Goal: Book appointment/travel/reservation

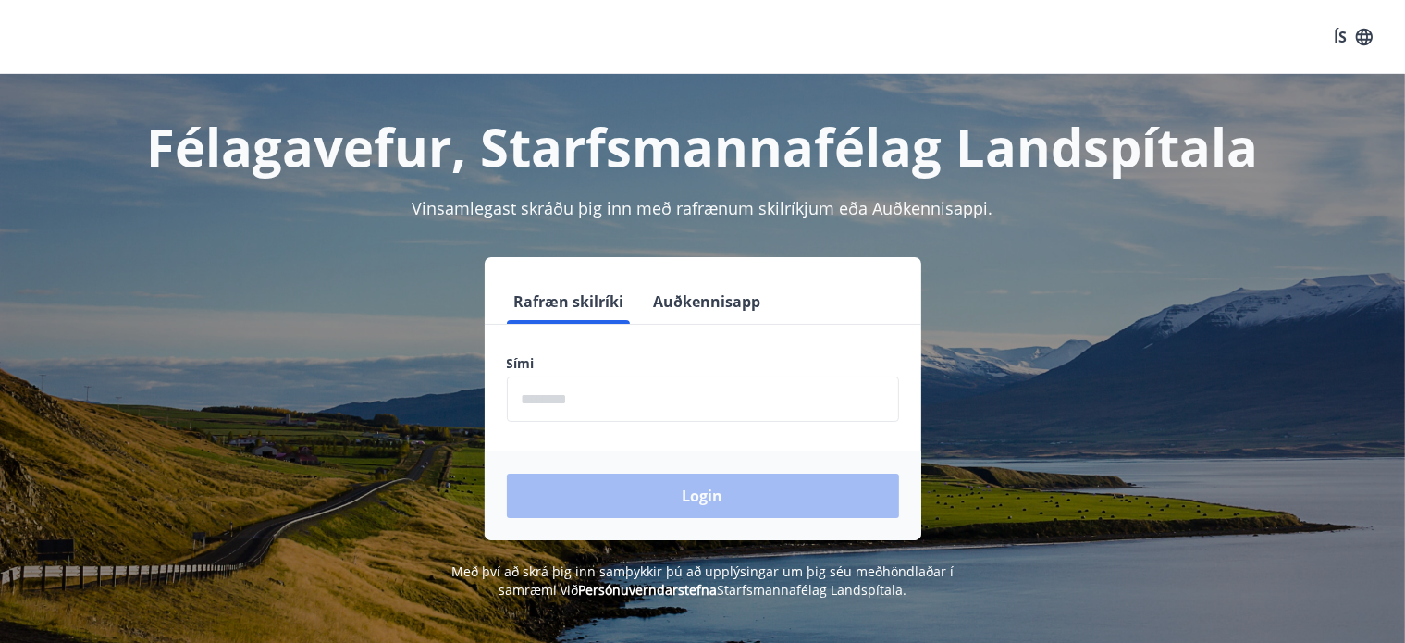
drag, startPoint x: 519, startPoint y: 381, endPoint x: 533, endPoint y: 387, distance: 14.9
click at [519, 381] on input "phone" at bounding box center [703, 398] width 392 height 45
click at [651, 499] on div "Login" at bounding box center [703, 495] width 437 height 89
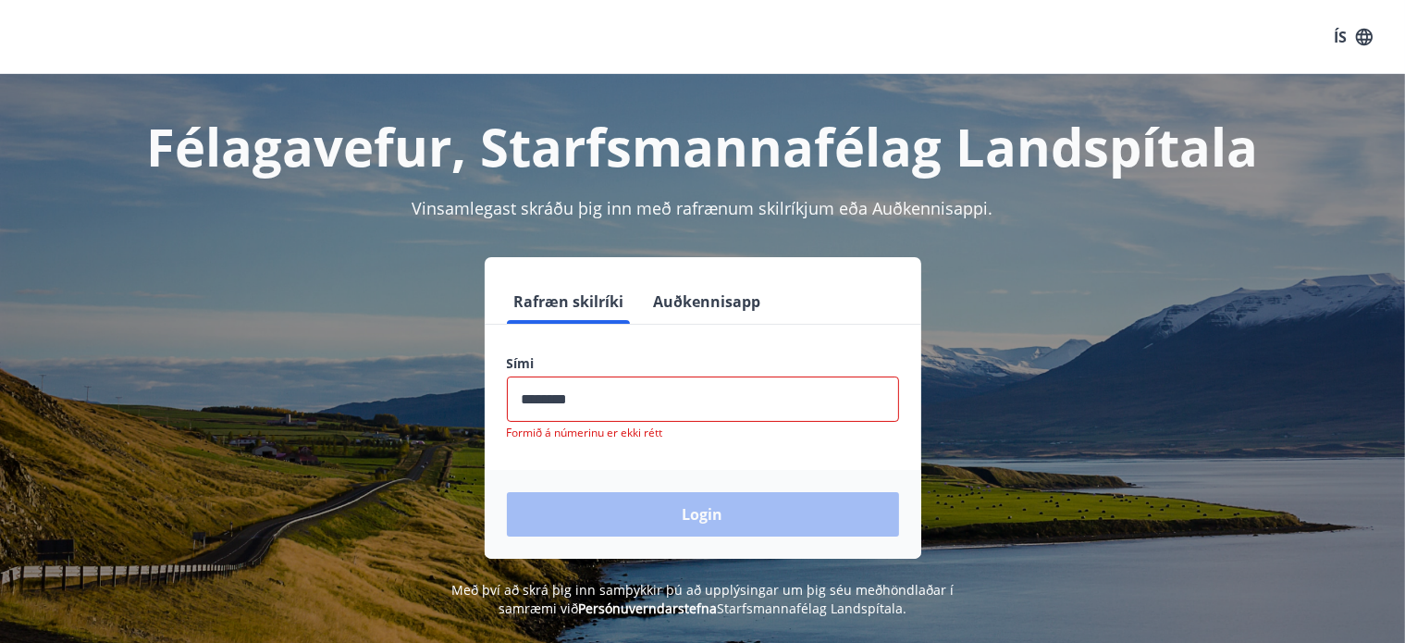
drag, startPoint x: 555, startPoint y: 398, endPoint x: 573, endPoint y: 402, distance: 19.1
click at [556, 398] on input "phone" at bounding box center [703, 398] width 392 height 45
click at [579, 400] on input "phone" at bounding box center [703, 398] width 392 height 45
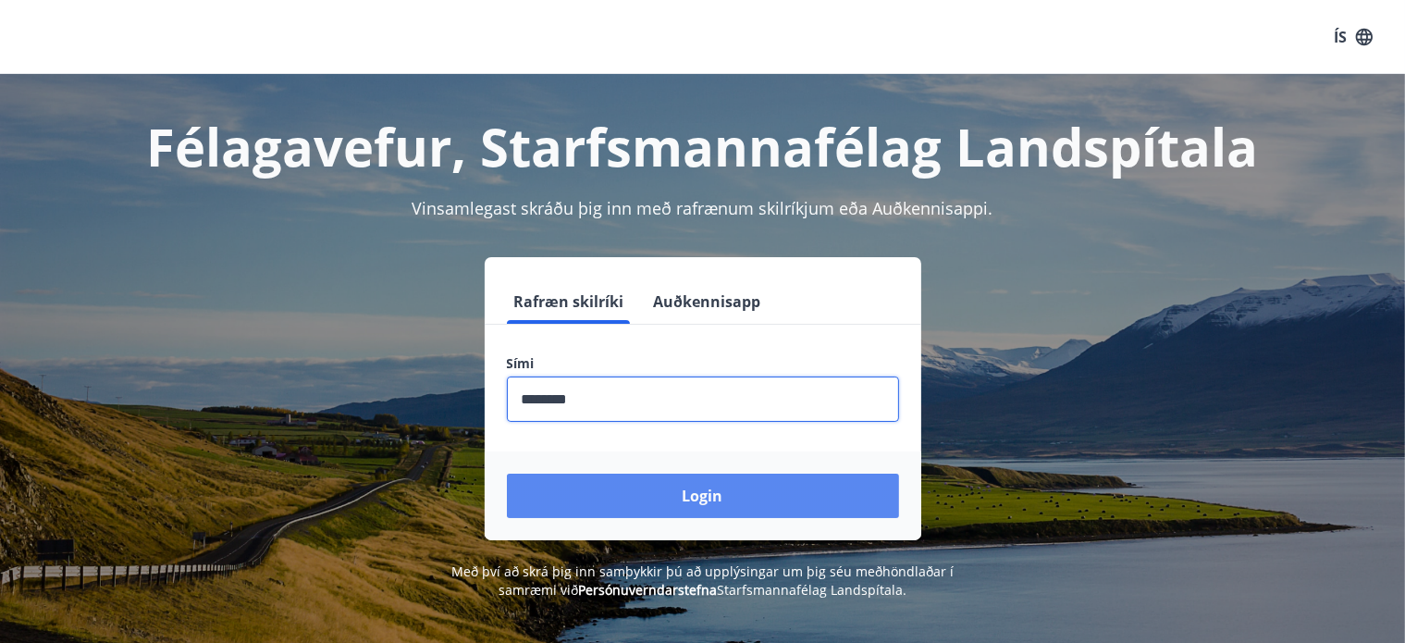
type input "********"
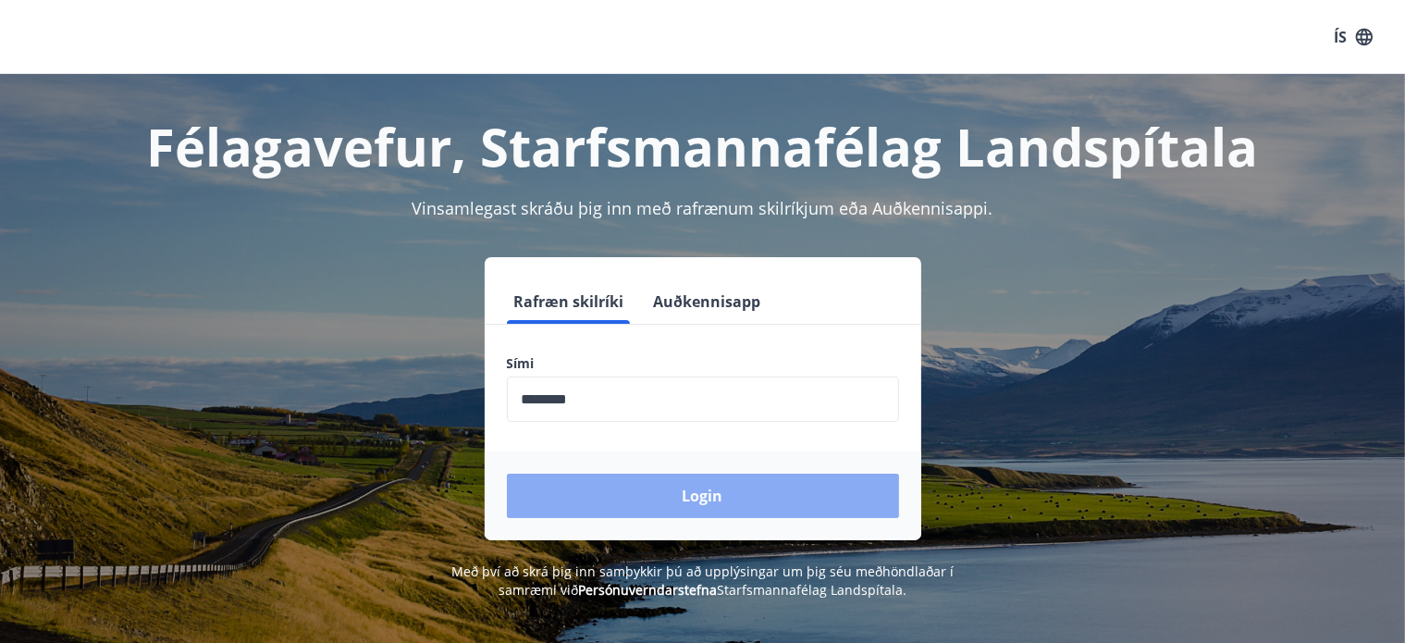
click at [651, 490] on button "Login" at bounding box center [703, 496] width 392 height 44
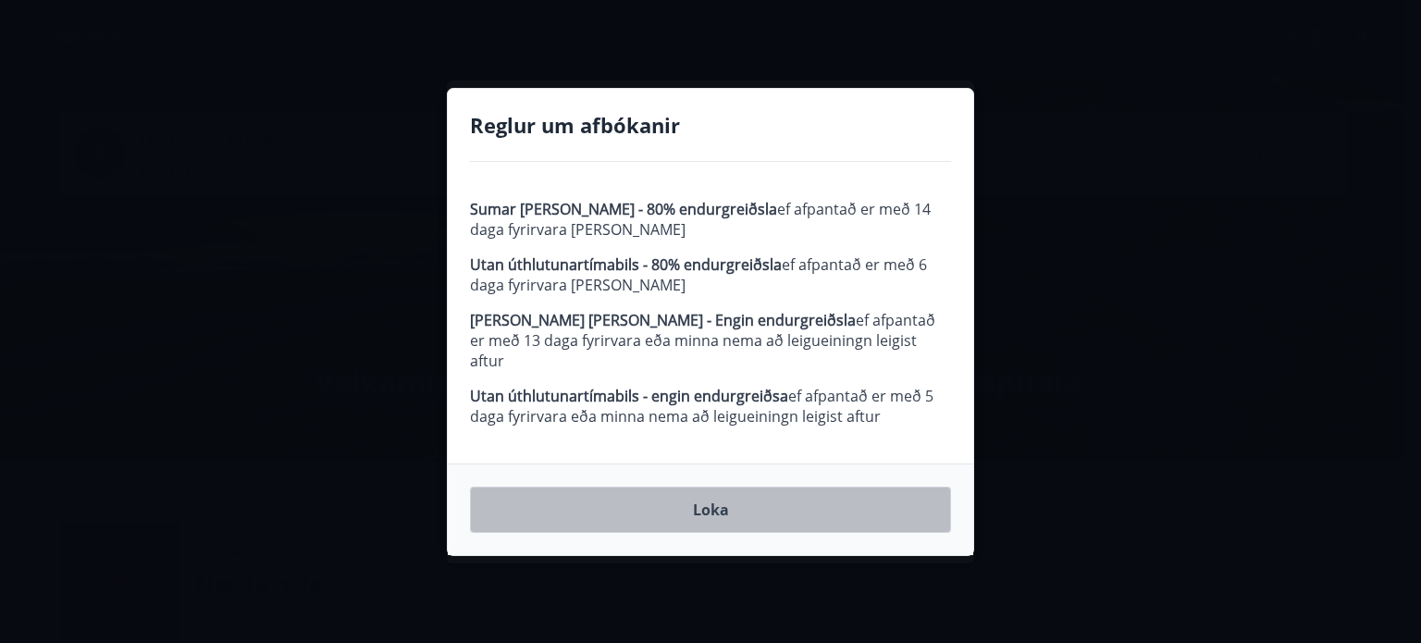
click at [716, 510] on button "Loka" at bounding box center [710, 509] width 481 height 46
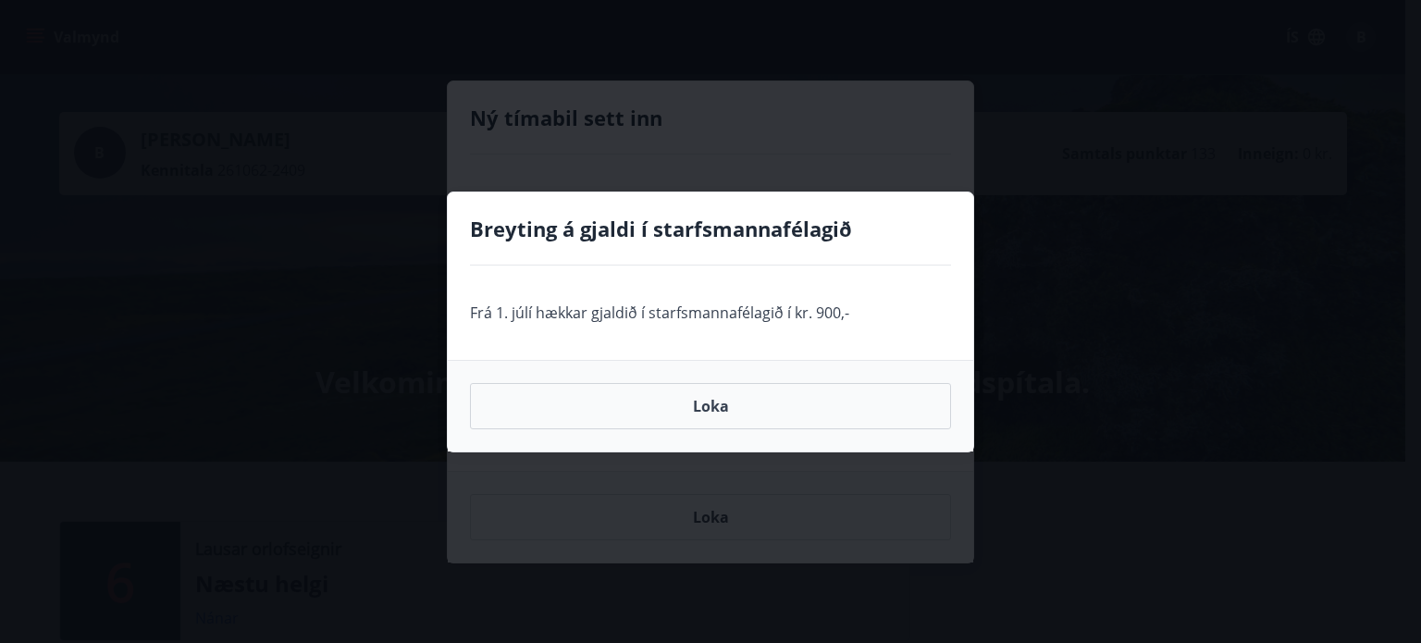
drag, startPoint x: 713, startPoint y: 411, endPoint x: 733, endPoint y: 401, distance: 22.4
click at [727, 401] on button "Loka" at bounding box center [710, 406] width 481 height 46
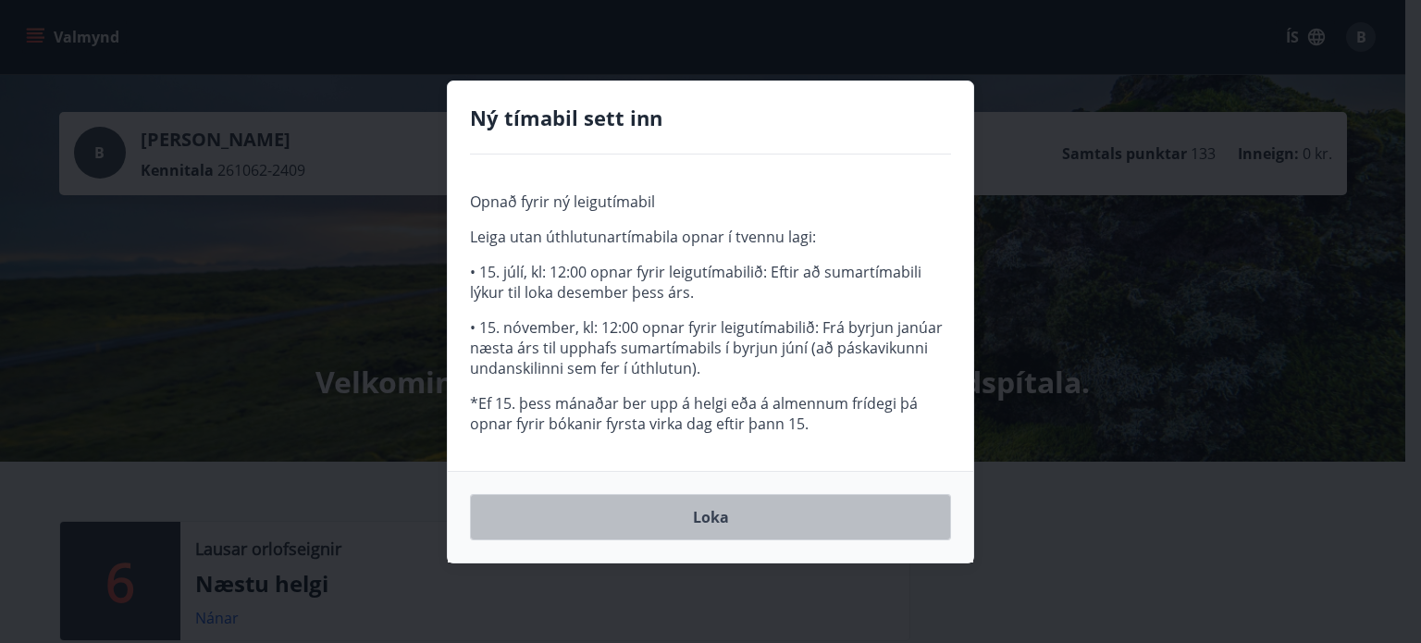
click at [710, 519] on button "Loka" at bounding box center [710, 517] width 481 height 46
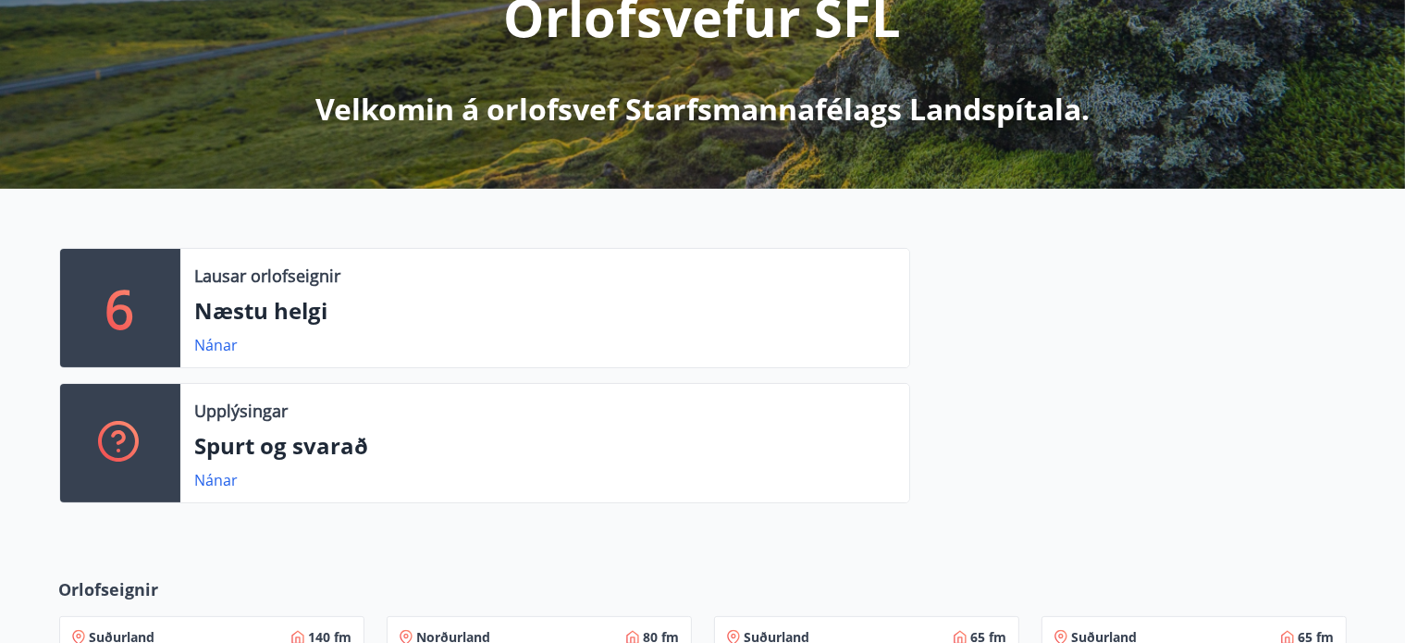
scroll to position [277, 0]
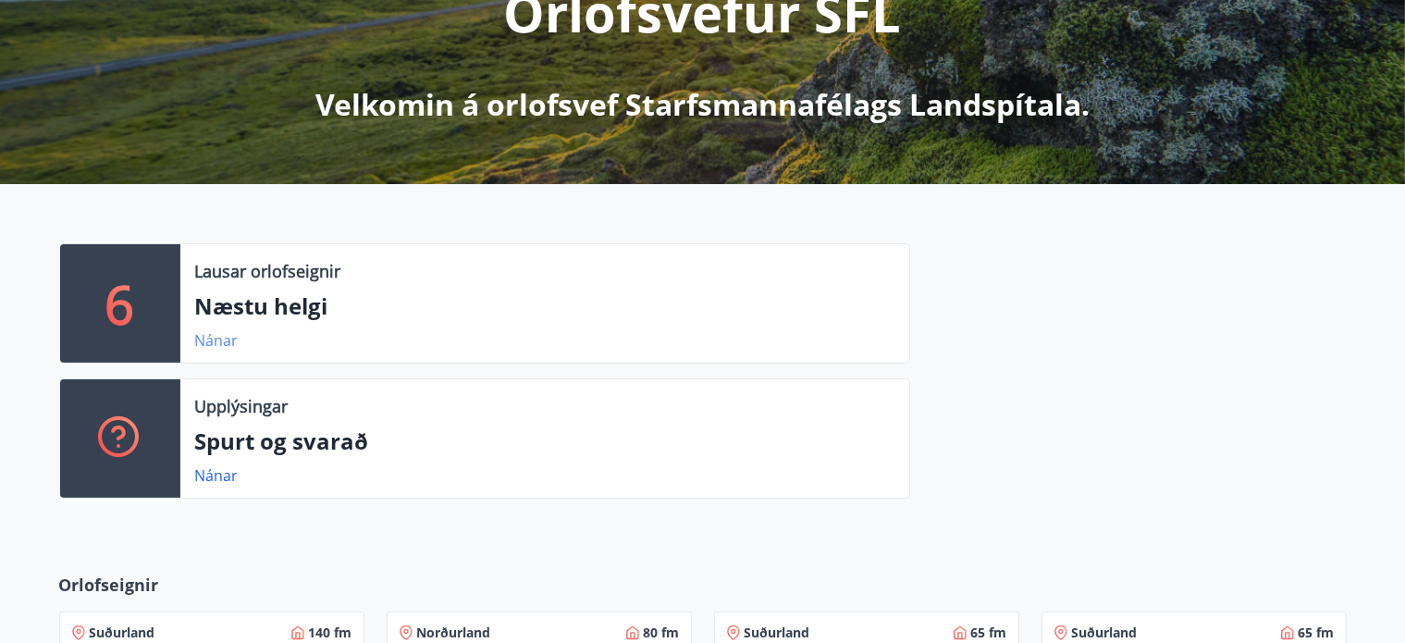
click at [211, 343] on link "Nánar" at bounding box center [216, 340] width 43 height 20
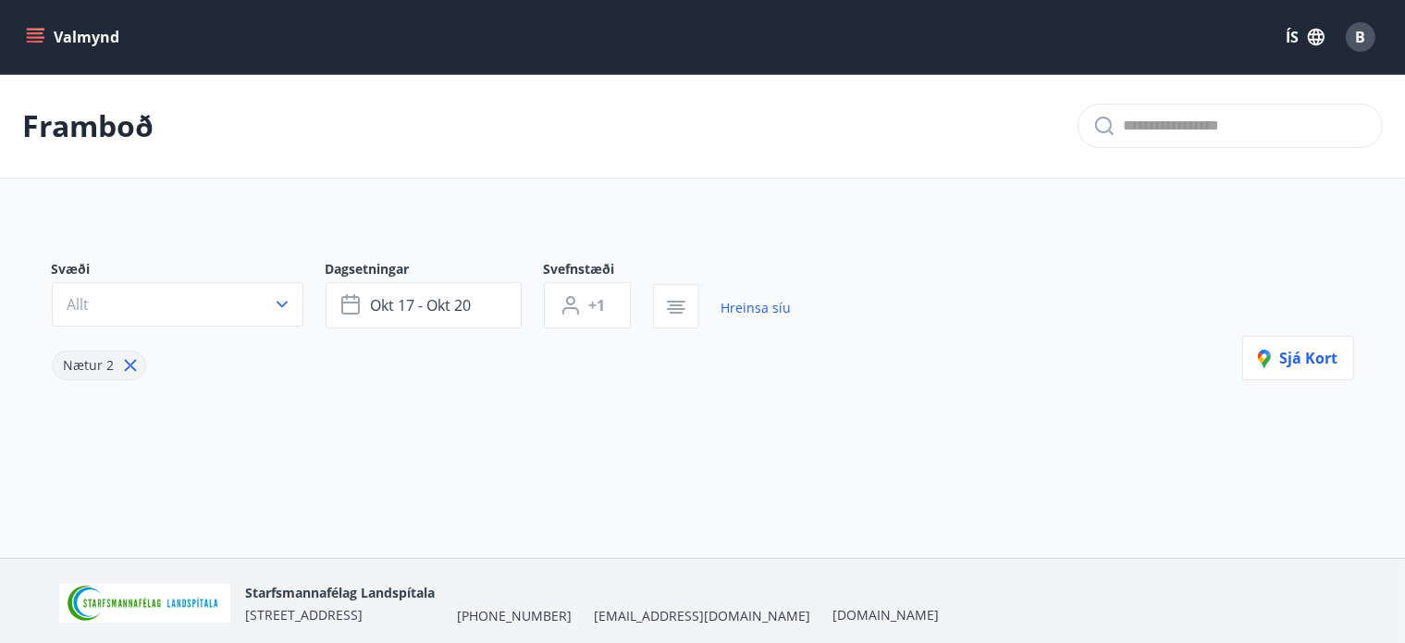
type input "*"
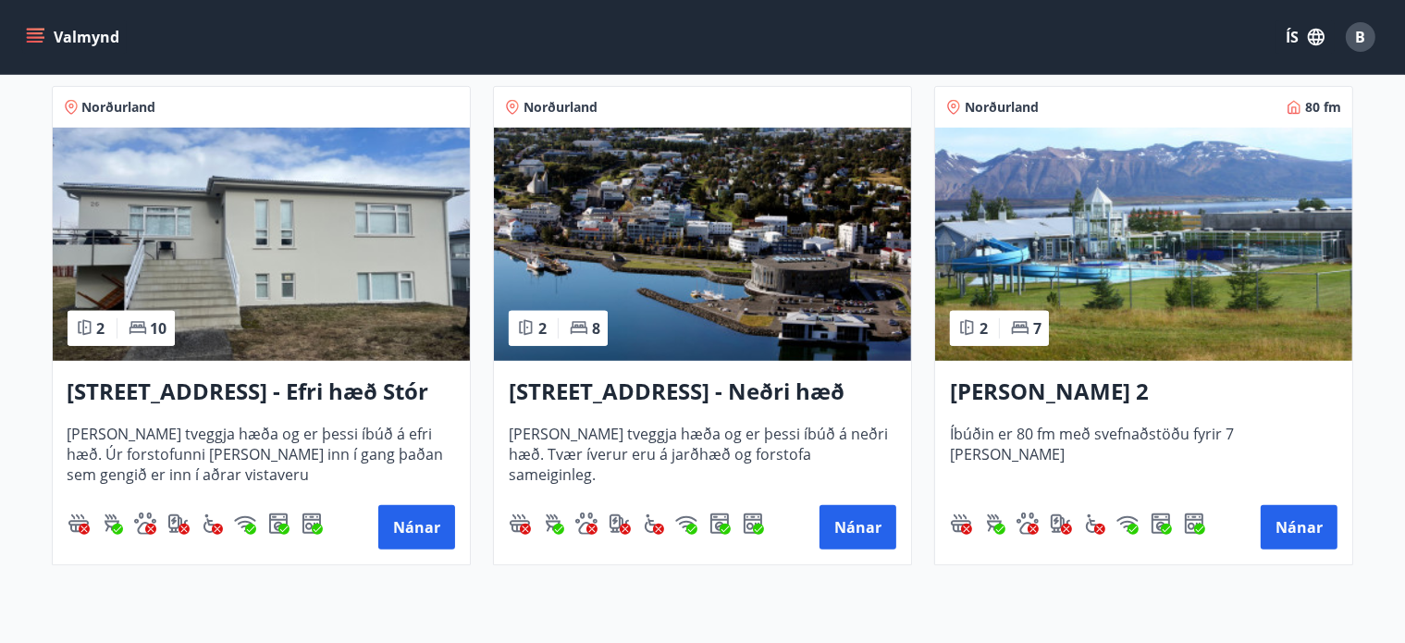
scroll to position [865, 0]
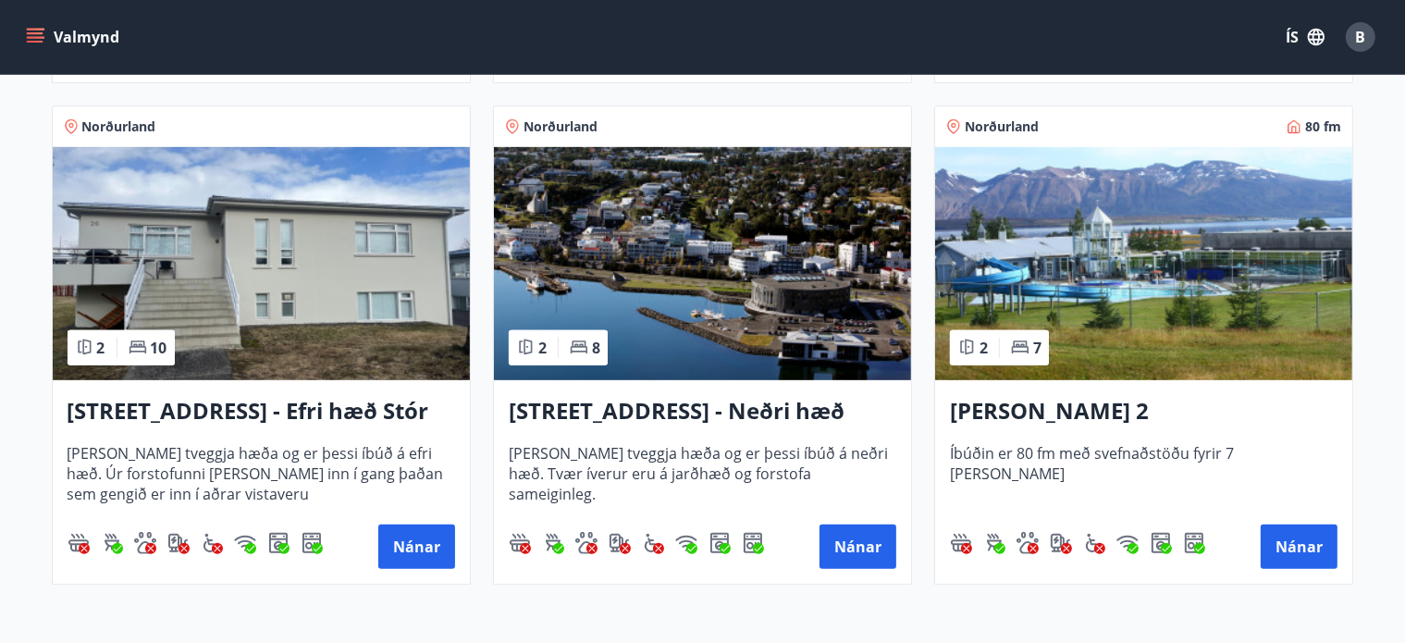
click at [921, 476] on div "Norðurland 80 fm 2 7 Dalvík - Lynghólar 2 Íbúðin er 80 fm með svefnaðstöðu fyri…" at bounding box center [1132, 333] width 441 height 501
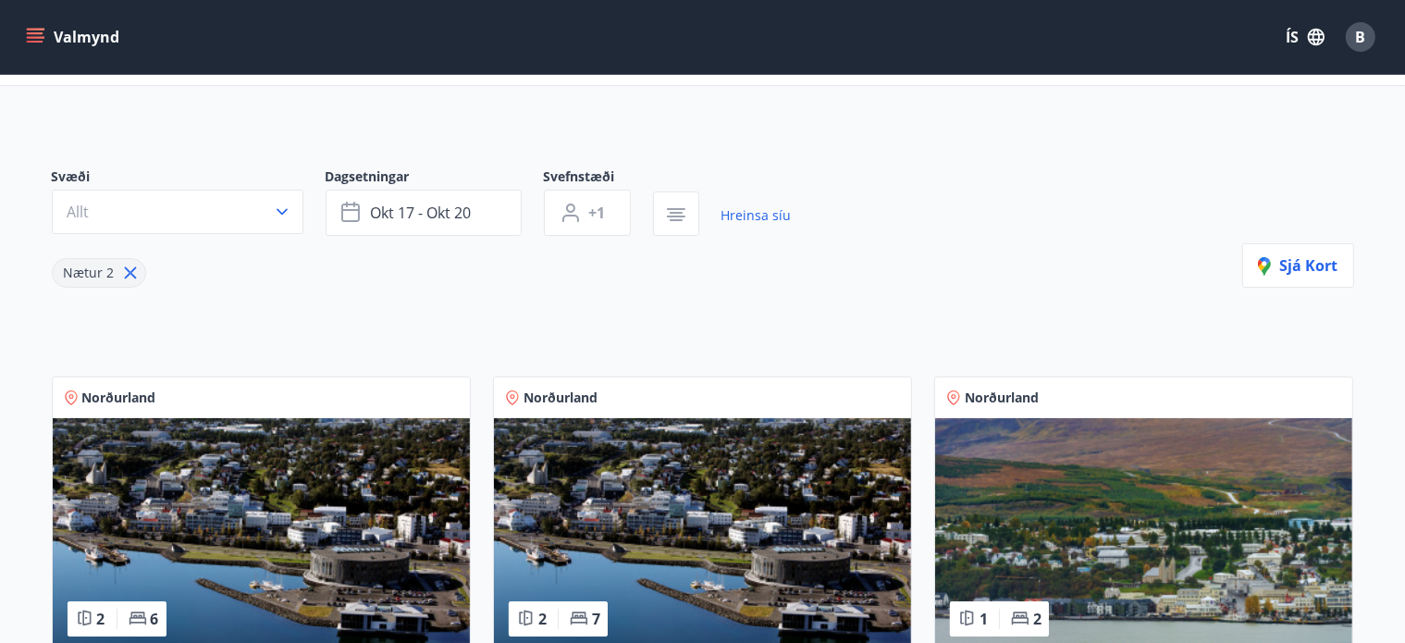
scroll to position [0, 0]
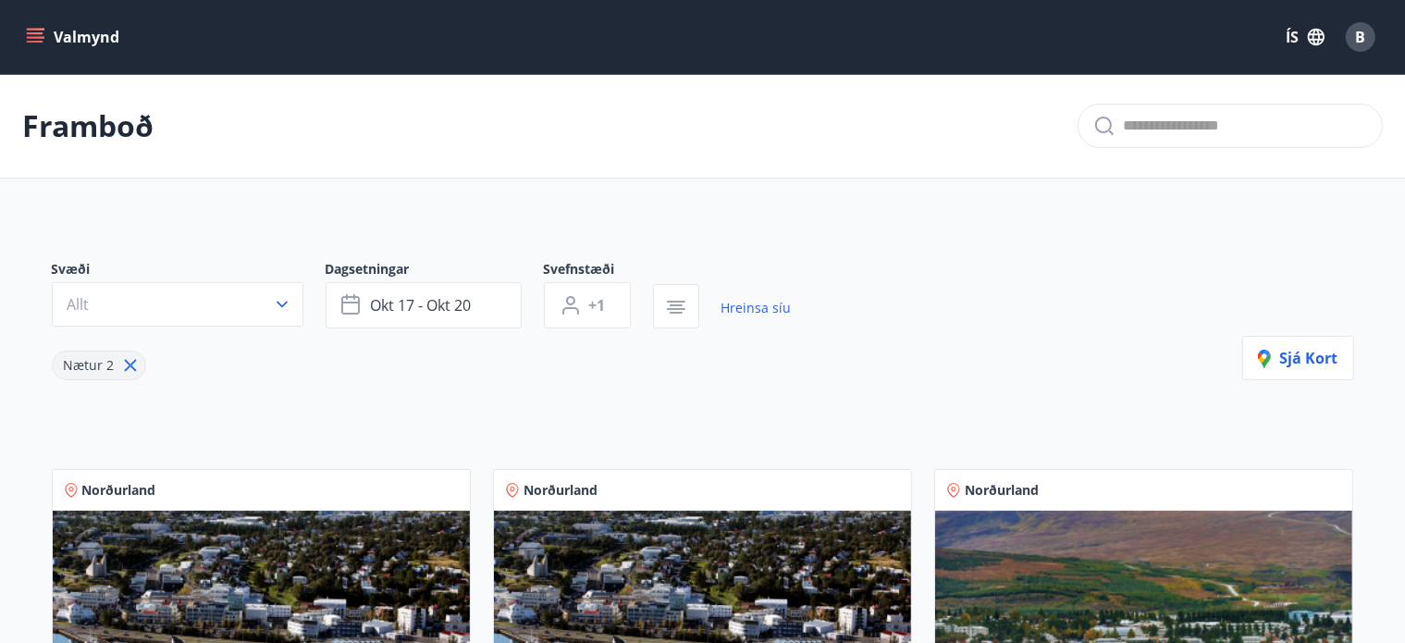
click at [71, 40] on button "Valmynd" at bounding box center [74, 36] width 105 height 33
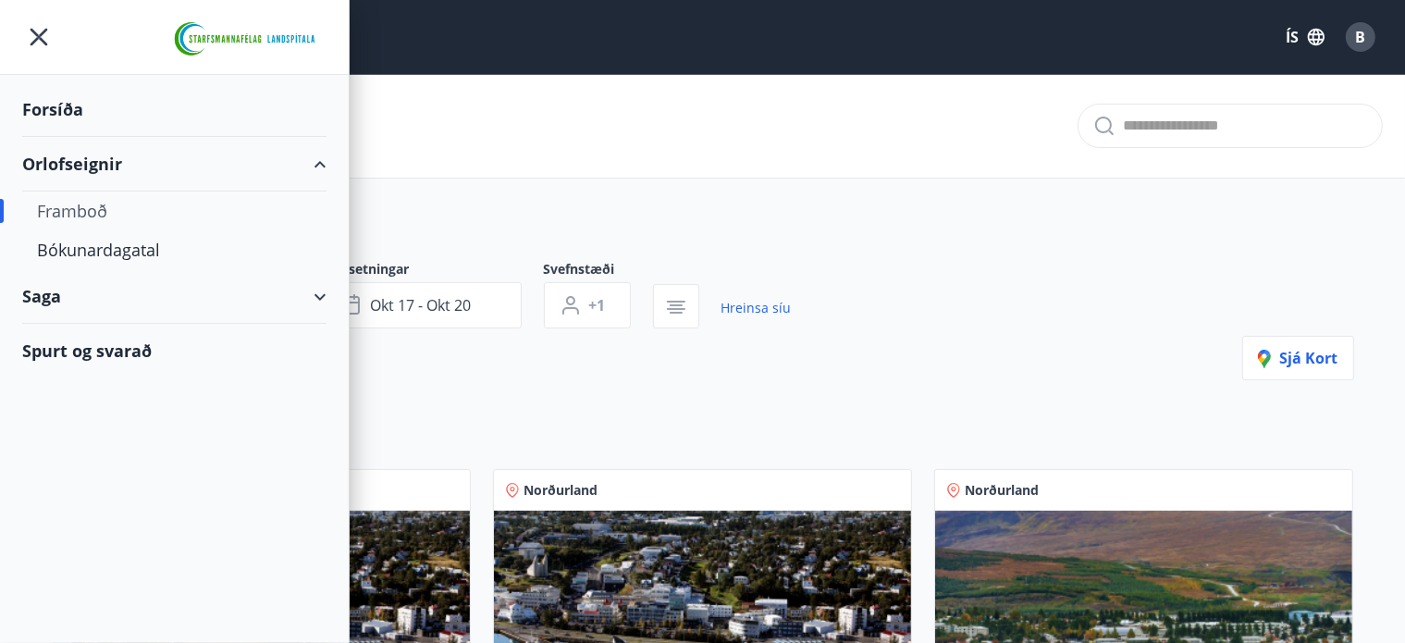
click at [551, 117] on div "Framboð" at bounding box center [702, 126] width 1405 height 105
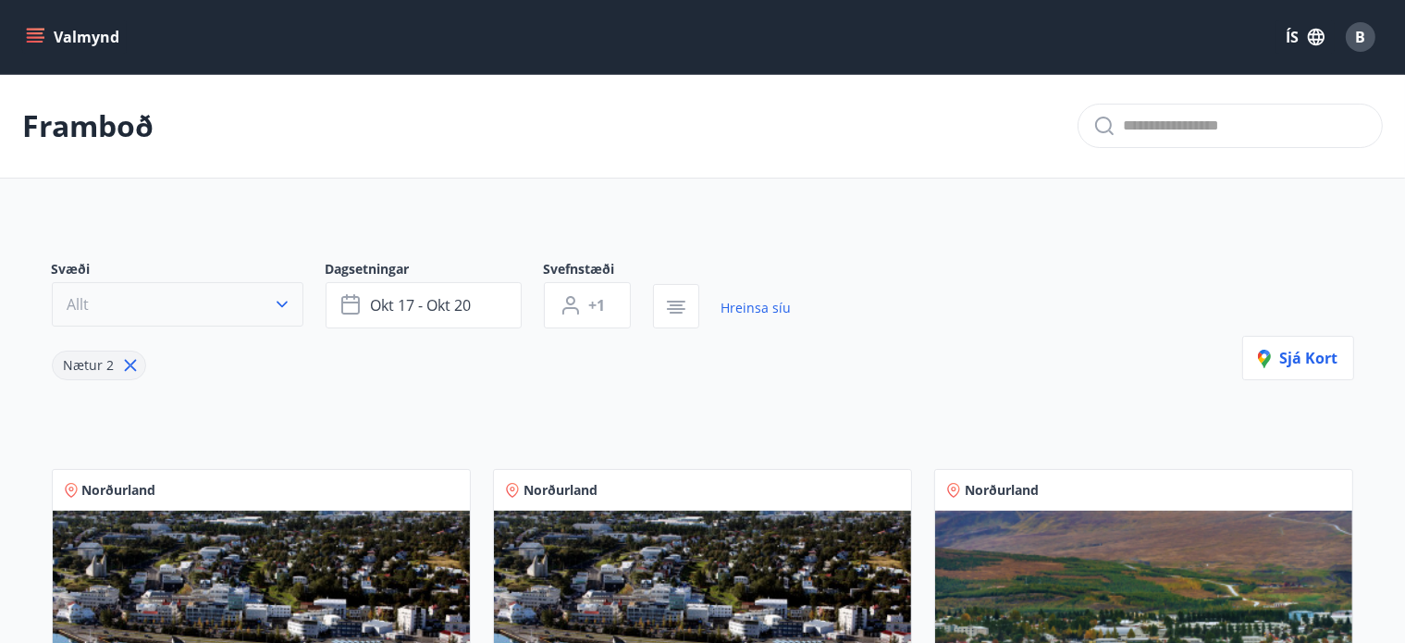
click at [284, 306] on icon "button" at bounding box center [282, 304] width 18 height 18
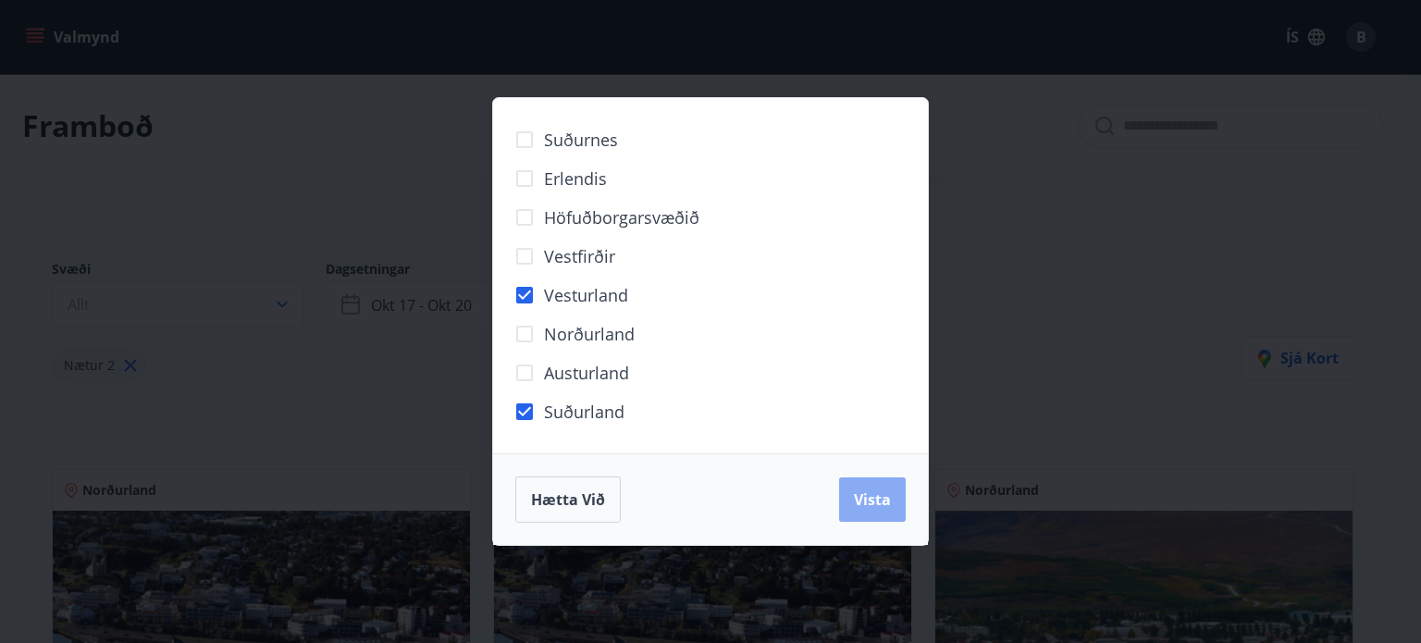
click at [872, 502] on span "Vista" at bounding box center [872, 499] width 37 height 20
